Goal: Information Seeking & Learning: Learn about a topic

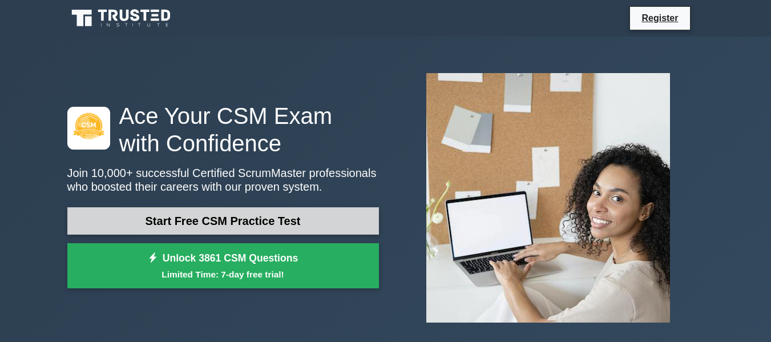
click at [340, 223] on link "Start Free CSM Practice Test" at bounding box center [223, 220] width 312 height 27
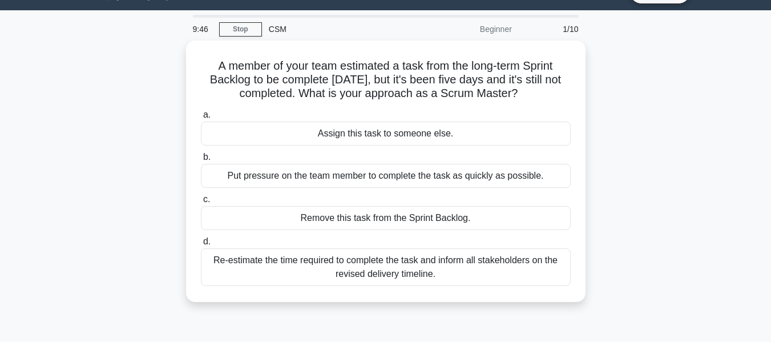
scroll to position [28, 0]
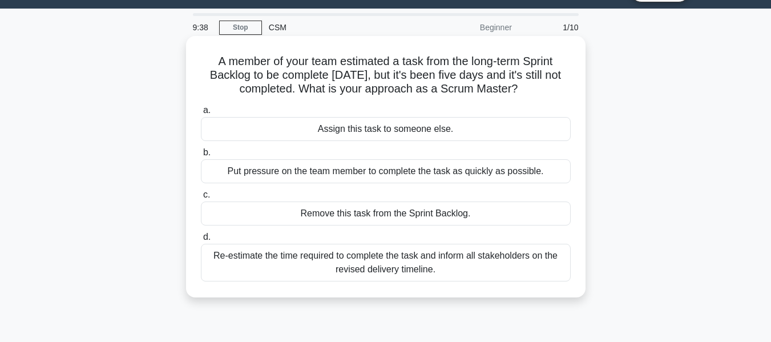
click at [395, 267] on div "Re-estimate the time required to complete the task and inform all stakeholders …" at bounding box center [386, 263] width 370 height 38
click at [201, 241] on input "d. Re-estimate the time required to complete the task and inform all stakeholde…" at bounding box center [201, 237] width 0 height 7
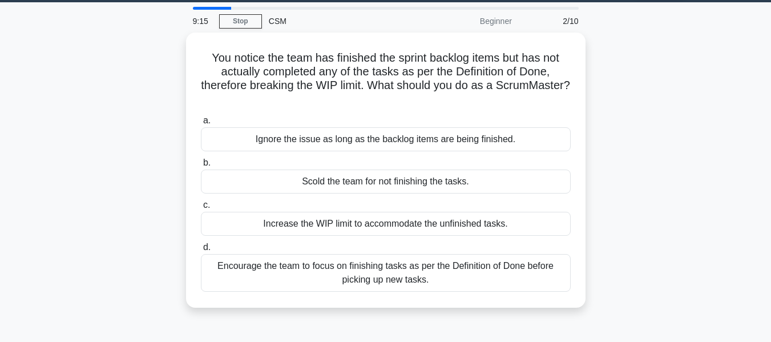
scroll to position [35, 0]
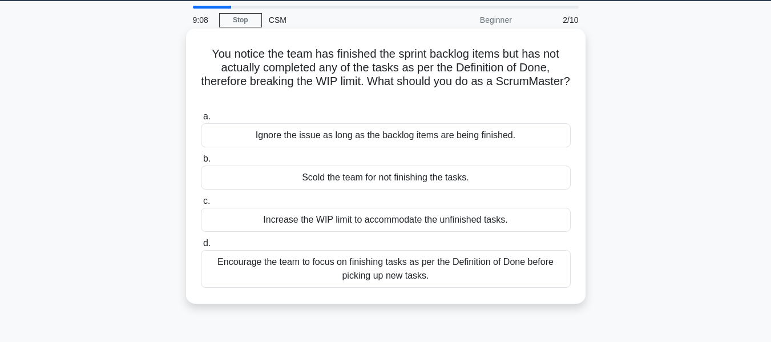
click at [416, 269] on div "Encourage the team to focus on finishing tasks as per the Definition of Done be…" at bounding box center [386, 269] width 370 height 38
click at [201, 247] on input "d. Encourage the team to focus on finishing tasks as per the Definition of Done…" at bounding box center [201, 243] width 0 height 7
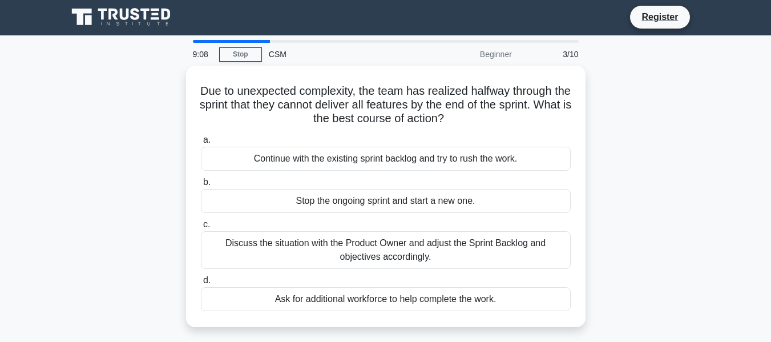
scroll to position [0, 0]
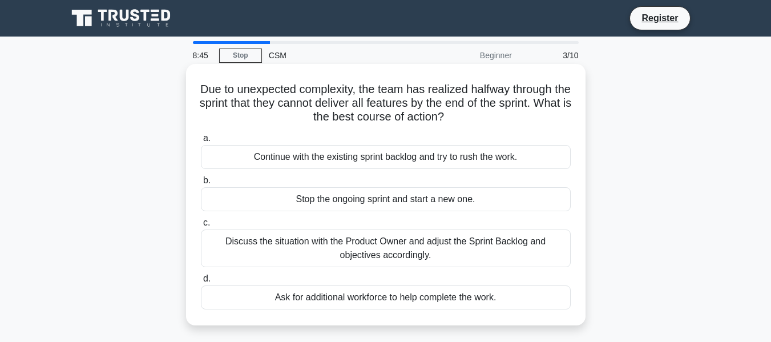
click at [372, 252] on div "Discuss the situation with the Product Owner and adjust the Sprint Backlog and …" at bounding box center [386, 249] width 370 height 38
click at [201, 227] on input "c. Discuss the situation with the Product Owner and adjust the Sprint Backlog a…" at bounding box center [201, 222] width 0 height 7
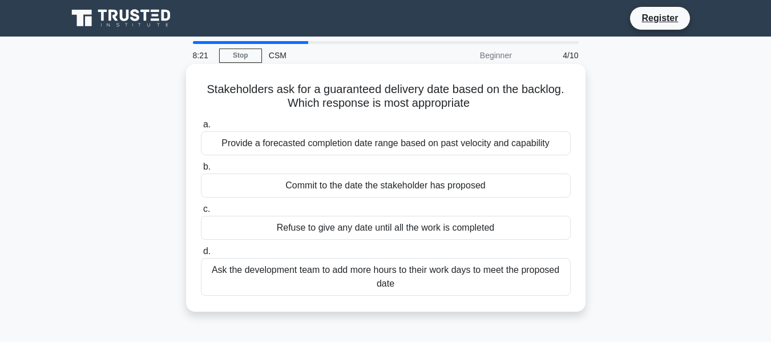
click at [533, 147] on div "Provide a forecasted completion date range based on past velocity and capability" at bounding box center [386, 143] width 370 height 24
click at [201, 128] on input "a. Provide a forecasted completion date range based on past velocity and capabi…" at bounding box center [201, 124] width 0 height 7
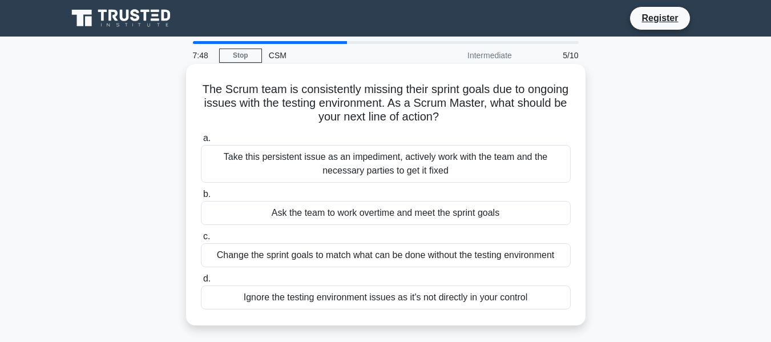
click at [437, 162] on div "Take this persistent issue as an impediment, actively work with the team and th…" at bounding box center [386, 164] width 370 height 38
click at [201, 142] on input "a. Take this persistent issue as an impediment, actively work with the team and…" at bounding box center [201, 138] width 0 height 7
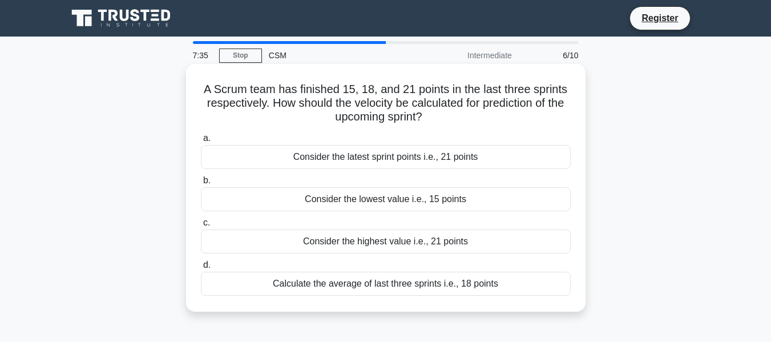
click at [450, 279] on div "Calculate the average of last three sprints i.e., 18 points" at bounding box center [386, 284] width 370 height 24
click at [201, 269] on input "d. Calculate the average of last three sprints i.e., 18 points" at bounding box center [201, 264] width 0 height 7
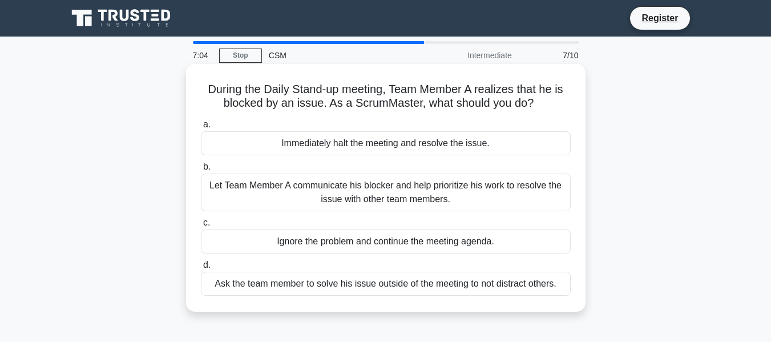
click at [436, 191] on div "Let Team Member A communicate his blocker and help prioritize his work to resol…" at bounding box center [386, 193] width 370 height 38
click at [201, 171] on input "b. Let Team Member A communicate his blocker and help prioritize his work to re…" at bounding box center [201, 166] width 0 height 7
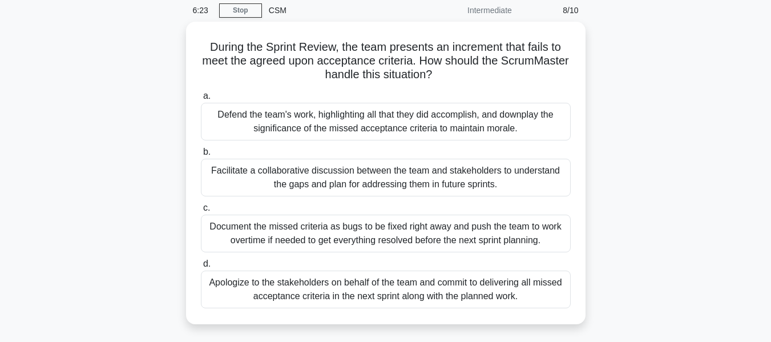
scroll to position [46, 0]
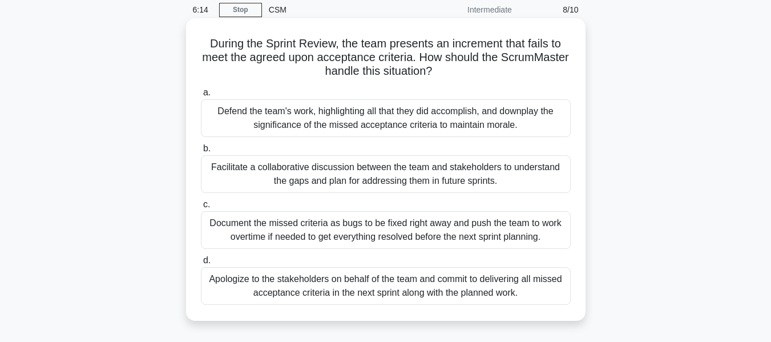
click at [323, 187] on div "Facilitate a collaborative discussion between the team and stakeholders to unde…" at bounding box center [386, 174] width 370 height 38
click at [201, 152] on input "b. Facilitate a collaborative discussion between the team and stakeholders to u…" at bounding box center [201, 148] width 0 height 7
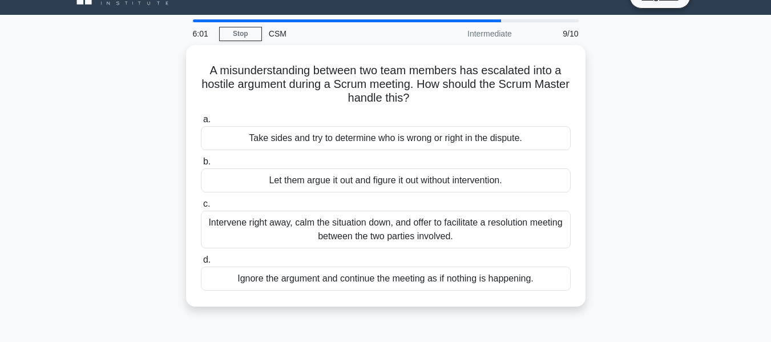
scroll to position [22, 0]
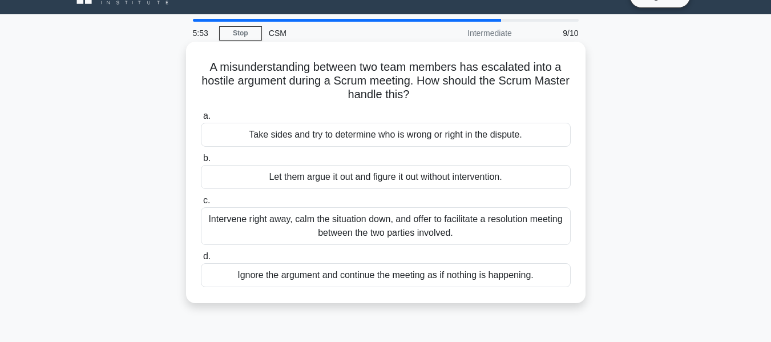
click at [538, 230] on div "Intervene right away, calm the situation down, and offer to facilitate a resolu…" at bounding box center [386, 226] width 370 height 38
click at [201, 204] on input "c. Intervene right away, calm the situation down, and offer to facilitate a res…" at bounding box center [201, 200] width 0 height 7
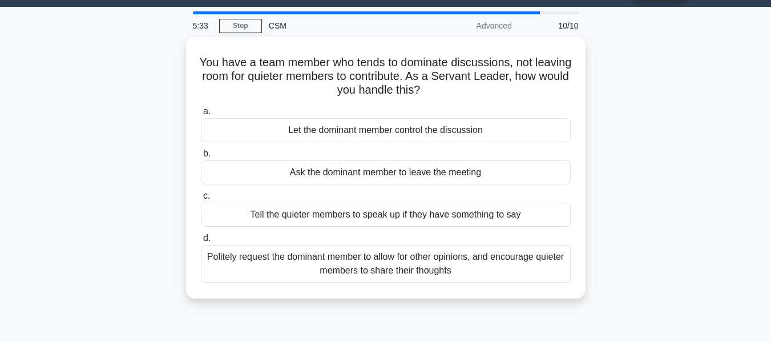
scroll to position [30, 0]
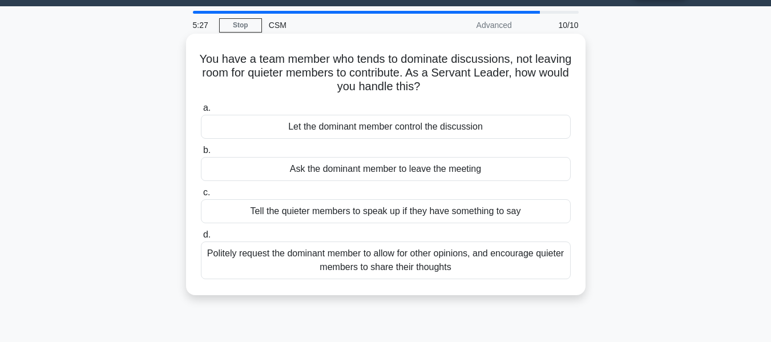
click at [532, 272] on div "Politely request the dominant member to allow for other opinions, and encourage…" at bounding box center [386, 260] width 370 height 38
click at [201, 239] on input "d. Politely request the dominant member to allow for other opinions, and encour…" at bounding box center [201, 234] width 0 height 7
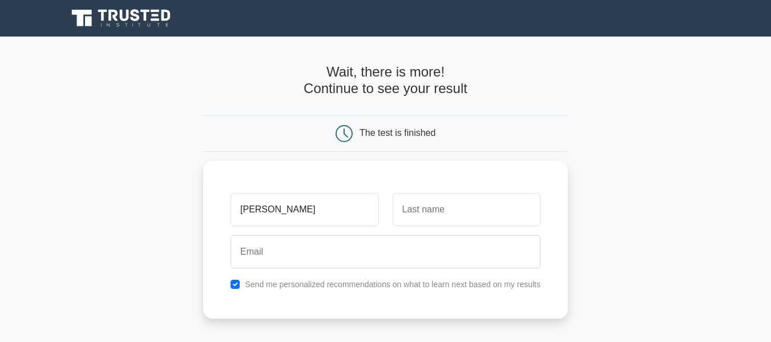
type input "[PERSON_NAME]"
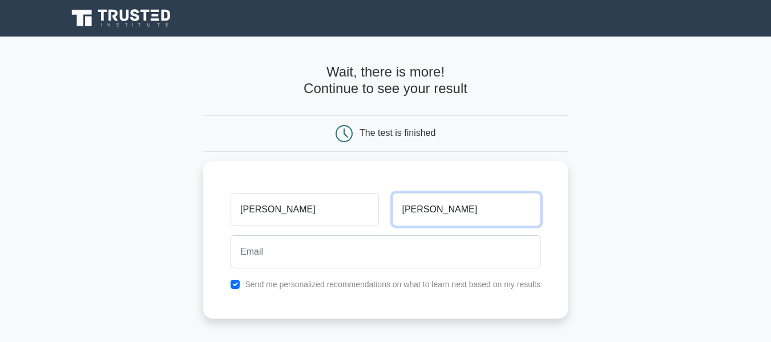
type input "[PERSON_NAME]"
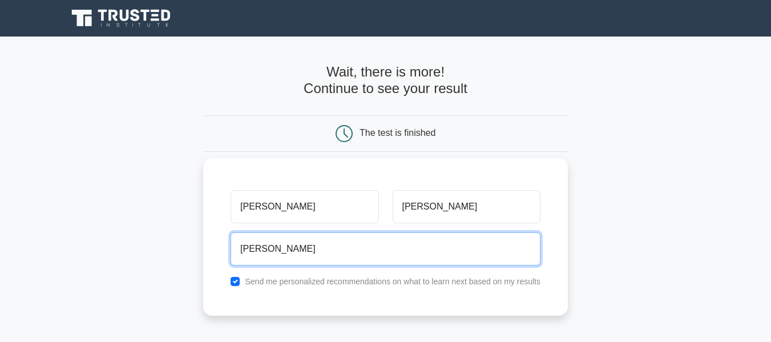
type input "[PERSON_NAME][EMAIL_ADDRESS][PERSON_NAME][DOMAIN_NAME]"
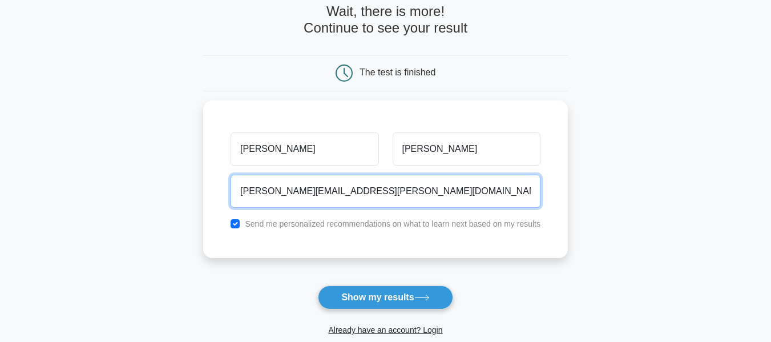
scroll to position [61, 0]
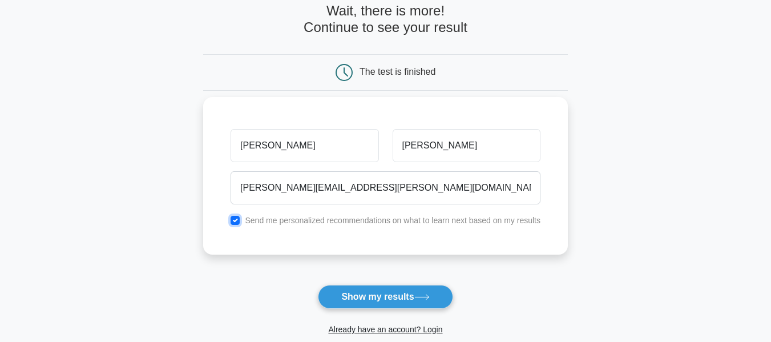
click at [239, 223] on input "checkbox" at bounding box center [235, 220] width 9 height 9
checkbox input "false"
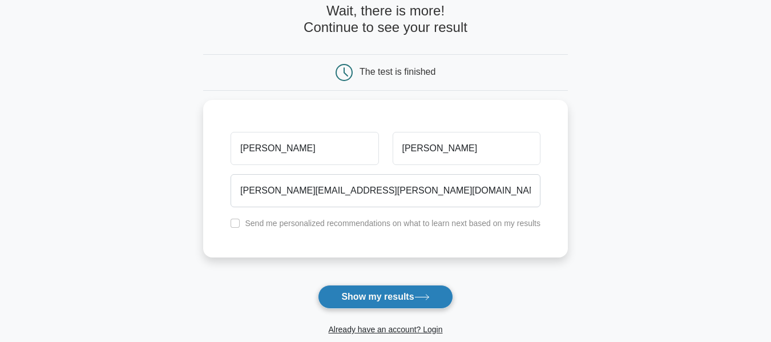
click at [402, 299] on button "Show my results" at bounding box center [385, 297] width 135 height 24
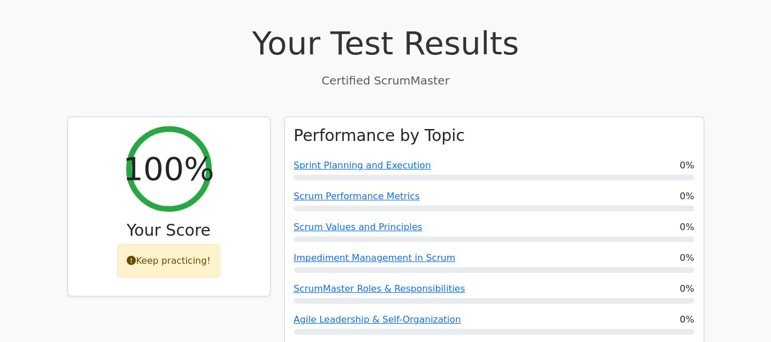
scroll to position [329, 0]
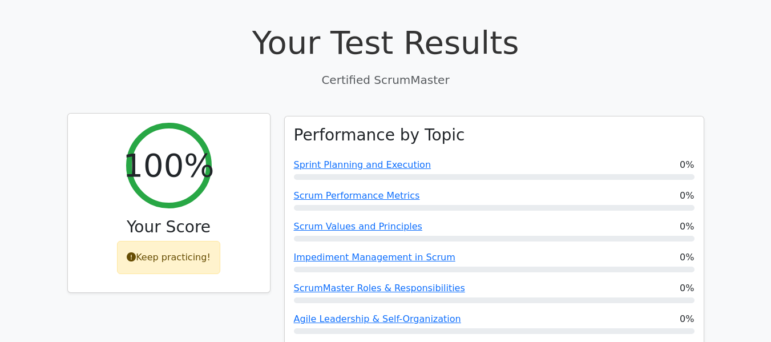
click at [179, 241] on div "Keep practicing!" at bounding box center [168, 257] width 103 height 33
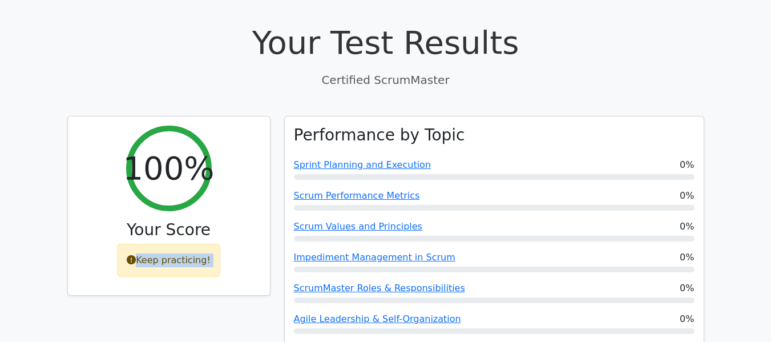
click at [190, 291] on div "100% Your Score Keep practicing!" at bounding box center [169, 241] width 217 height 251
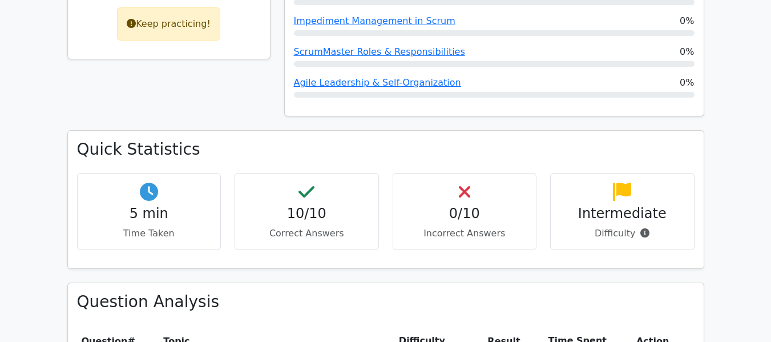
scroll to position [566, 0]
